Goal: Navigation & Orientation: Go to known website

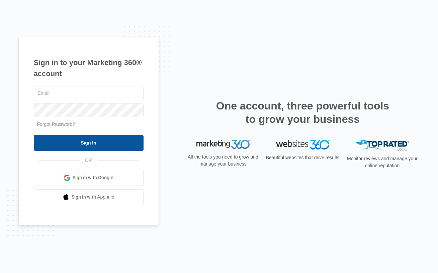
type input "[EMAIL_ADDRESS][DOMAIN_NAME]"
click at [77, 143] on input "Sign In" at bounding box center [89, 143] width 110 height 16
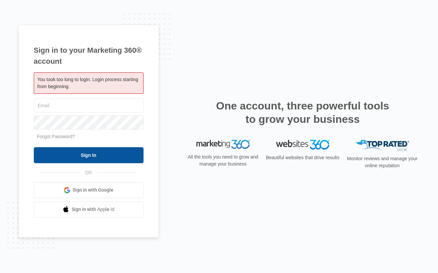
type input "cscholtz@gmail.com"
click at [85, 157] on input "Sign In" at bounding box center [89, 155] width 110 height 16
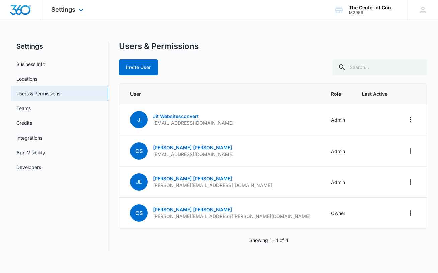
click at [27, 13] on img "Dashboard" at bounding box center [20, 10] width 21 height 10
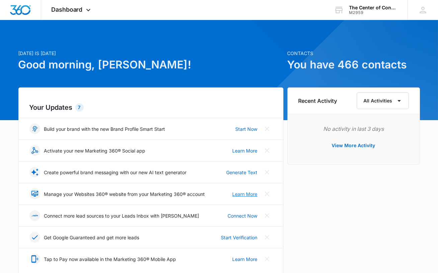
click at [244, 194] on link "Learn More" at bounding box center [244, 194] width 25 height 7
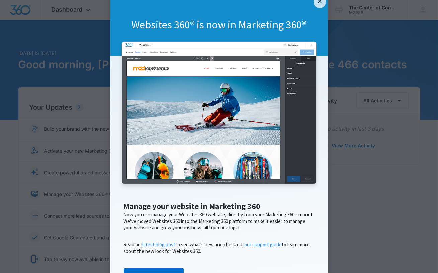
scroll to position [70, 0]
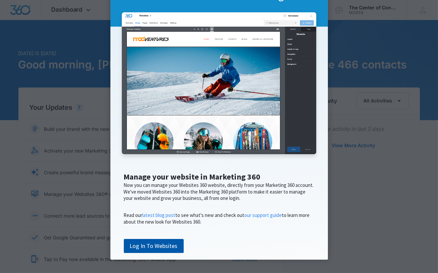
click at [168, 246] on link "Log In To Websites" at bounding box center [154, 246] width 60 height 14
